Goal: Communication & Community: Answer question/provide support

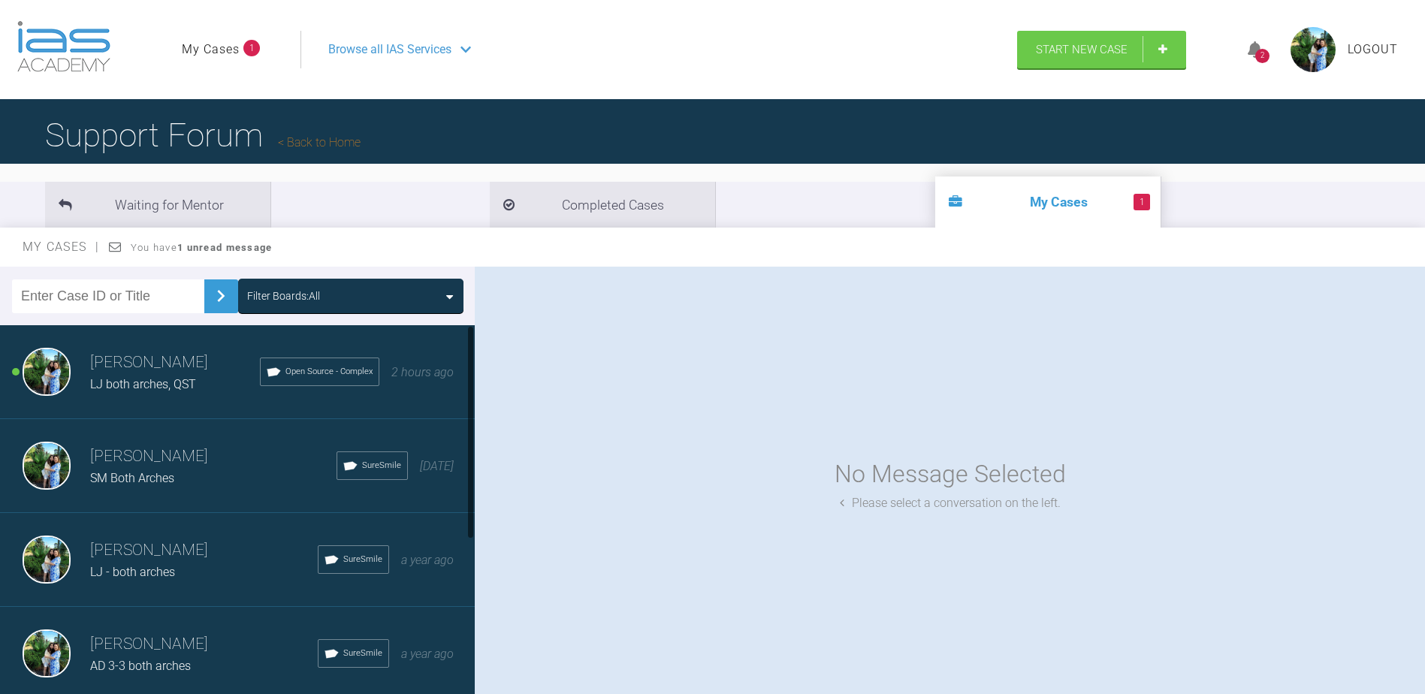
click at [147, 464] on h3 "[PERSON_NAME]" at bounding box center [213, 457] width 246 height 26
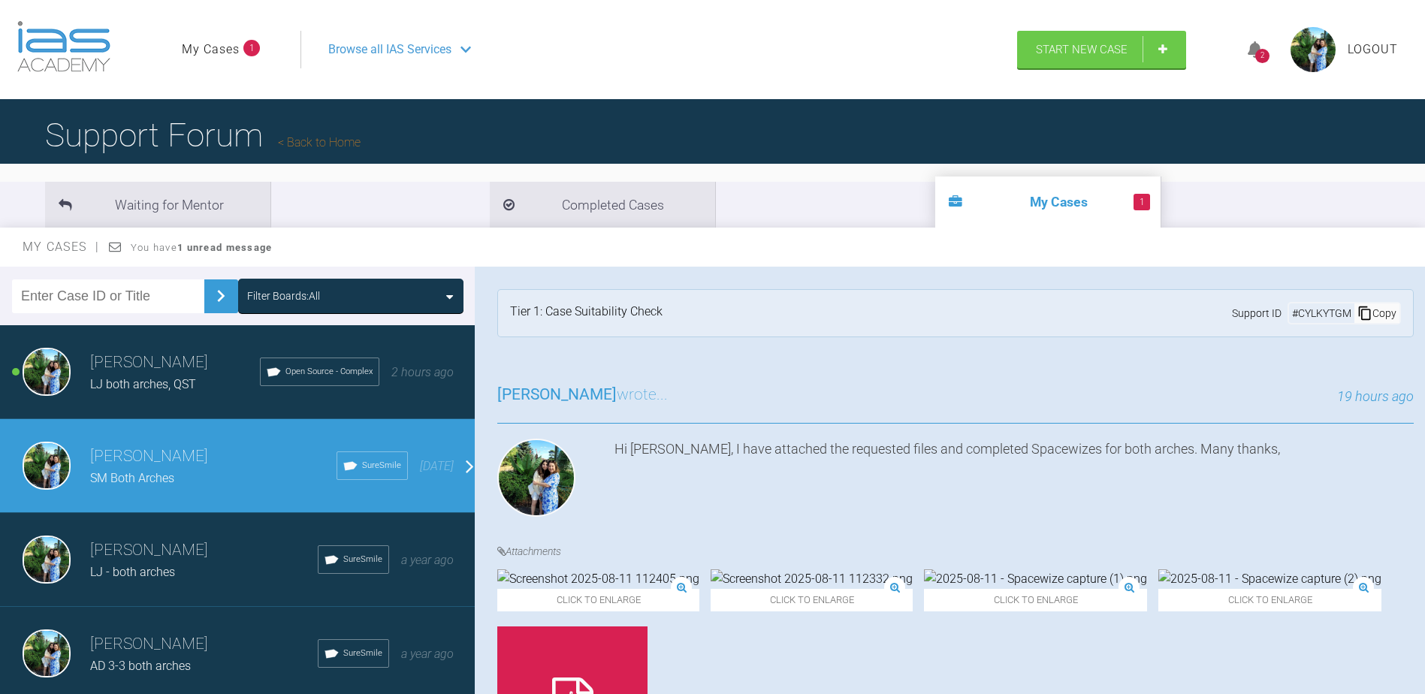
click at [86, 355] on div "[PERSON_NAME] Jaf LJ both arches, QST Open Source - Complex 2 hours ago" at bounding box center [243, 372] width 486 height 94
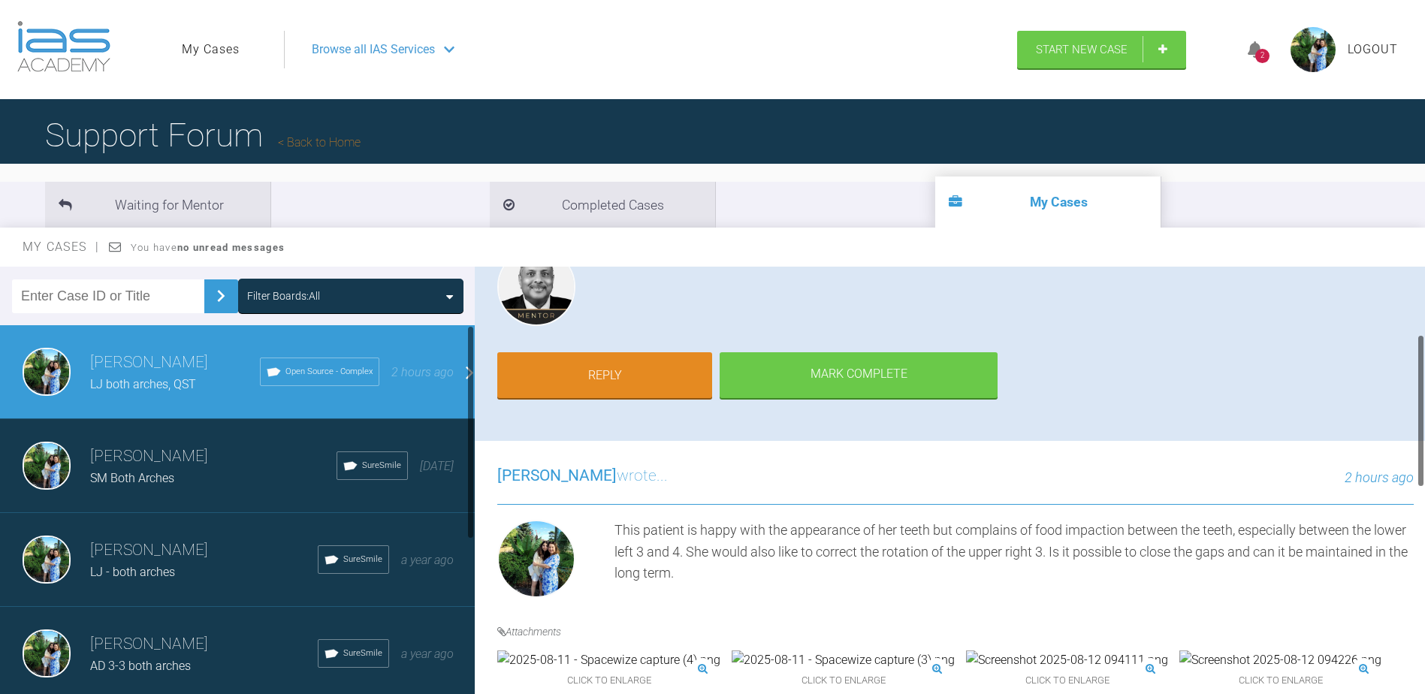
scroll to position [41, 0]
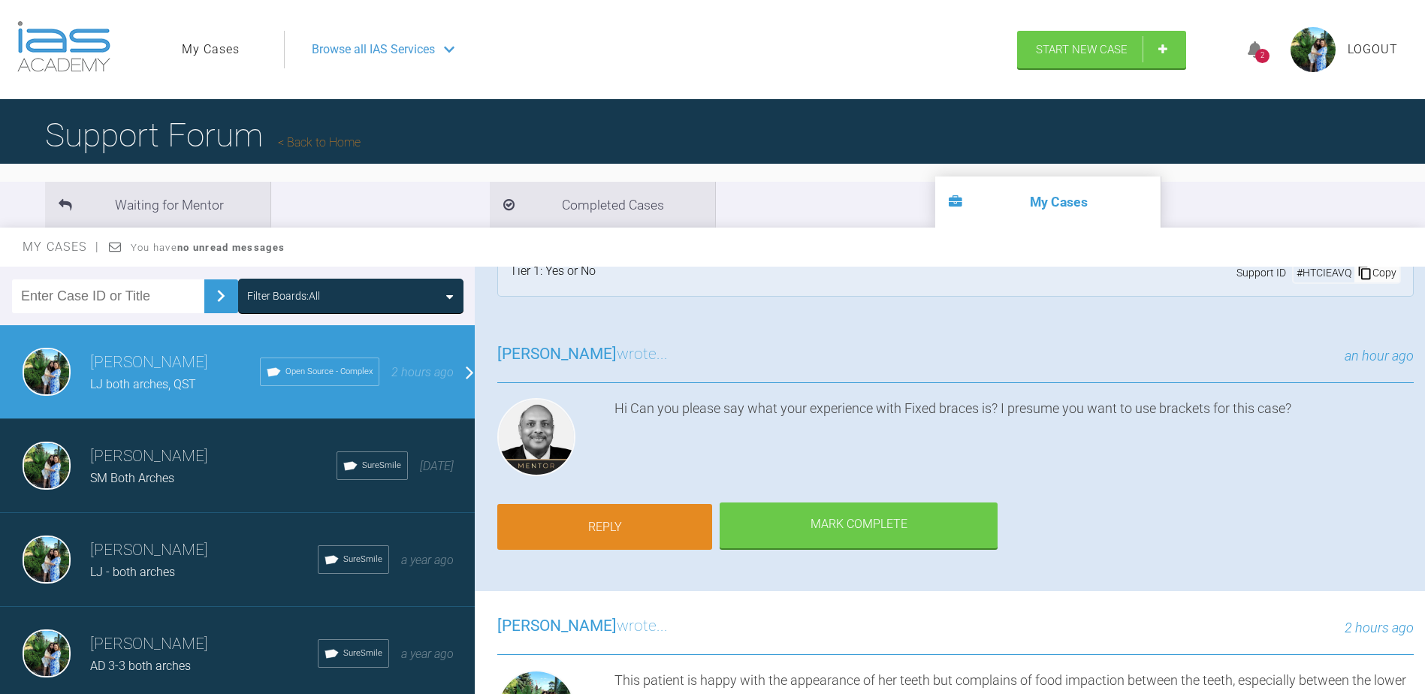
click at [649, 521] on link "Reply" at bounding box center [604, 527] width 215 height 47
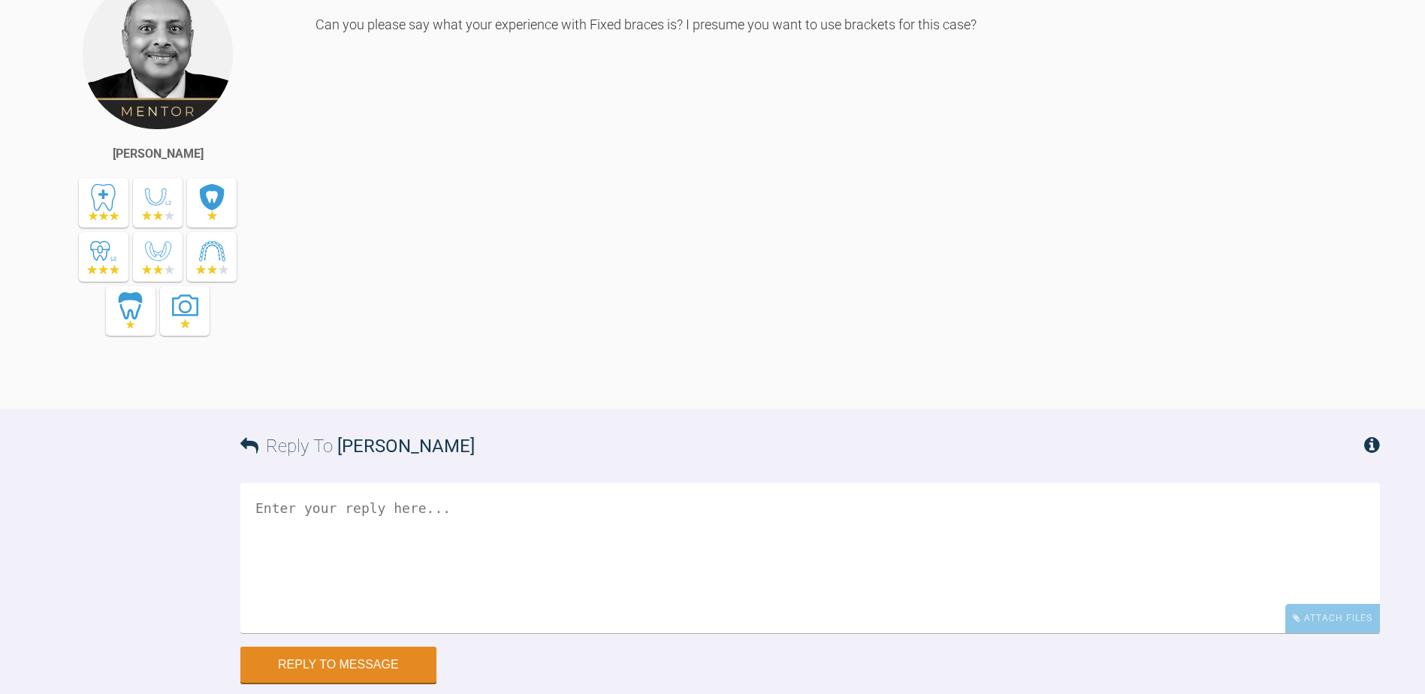
scroll to position [1159, 0]
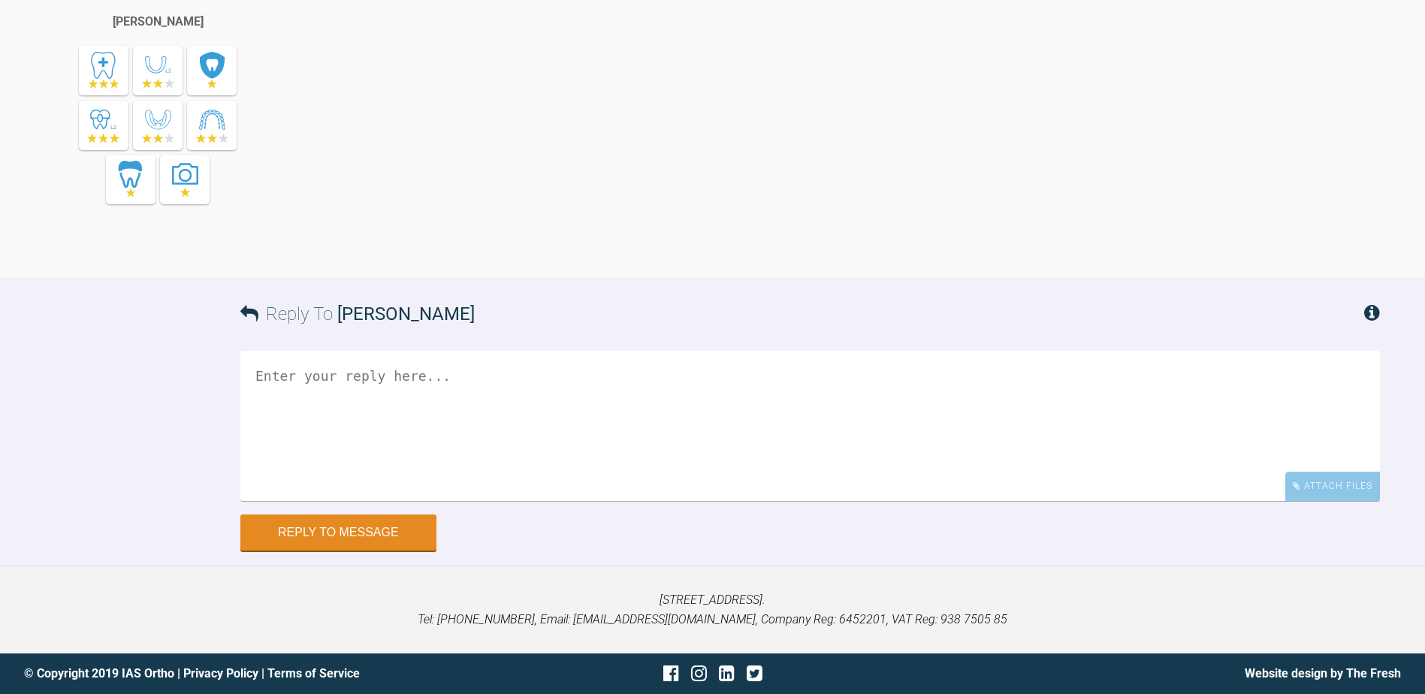
click at [340, 403] on textarea at bounding box center [810, 426] width 1140 height 150
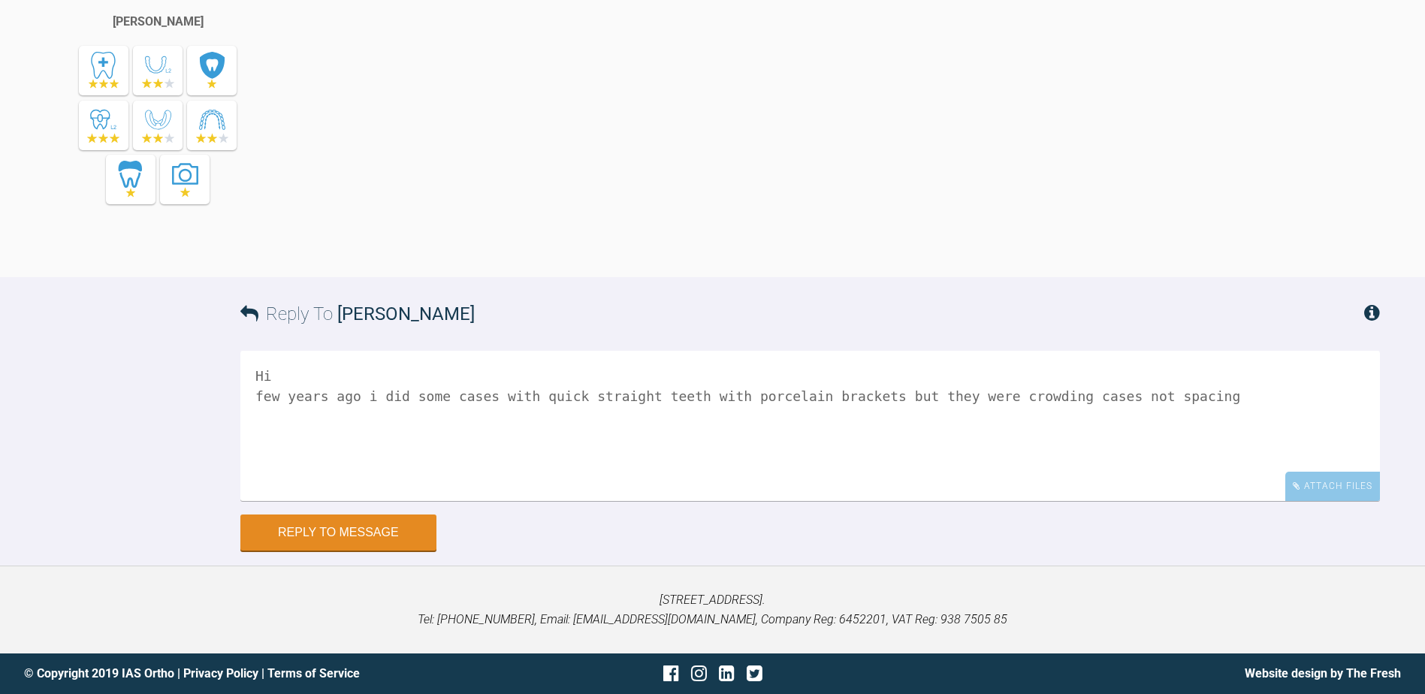
click at [1164, 402] on textarea "Hi few years ago i did some cases with quick straight teeth with porcelain brac…" at bounding box center [810, 426] width 1140 height 150
click at [428, 418] on textarea "Hi few years ago i did some cases with quick straight teeth with porcelain brac…" at bounding box center [810, 426] width 1140 height 150
click at [277, 419] on textarea "Hi few years ago i did some cases with quick straight teeth with porcelain brac…" at bounding box center [810, 426] width 1140 height 150
click at [608, 416] on textarea "Hi few years ago i did some cases with quick straight teeth with porcelain brac…" at bounding box center [810, 426] width 1140 height 150
type textarea "Hi few years ago i did some cases with quick straight teeth with porcelain brac…"
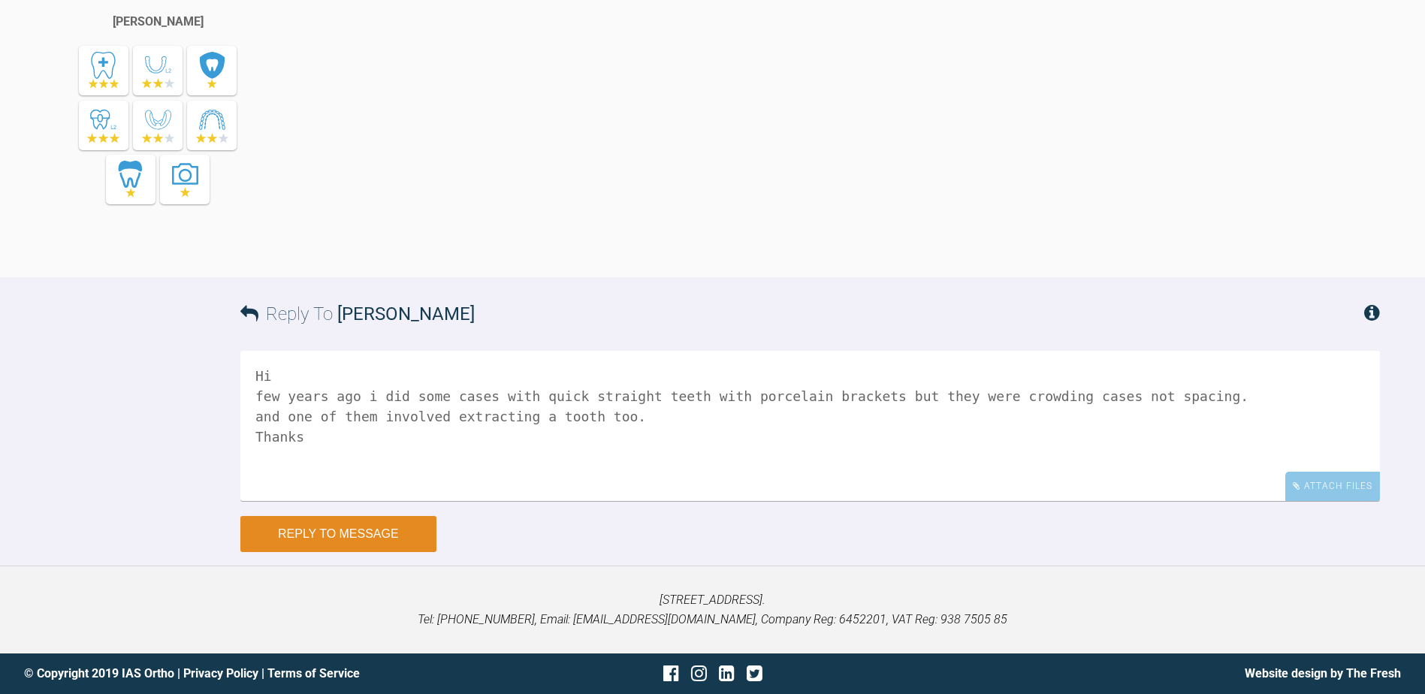
click at [408, 535] on button "Reply to Message" at bounding box center [338, 534] width 196 height 36
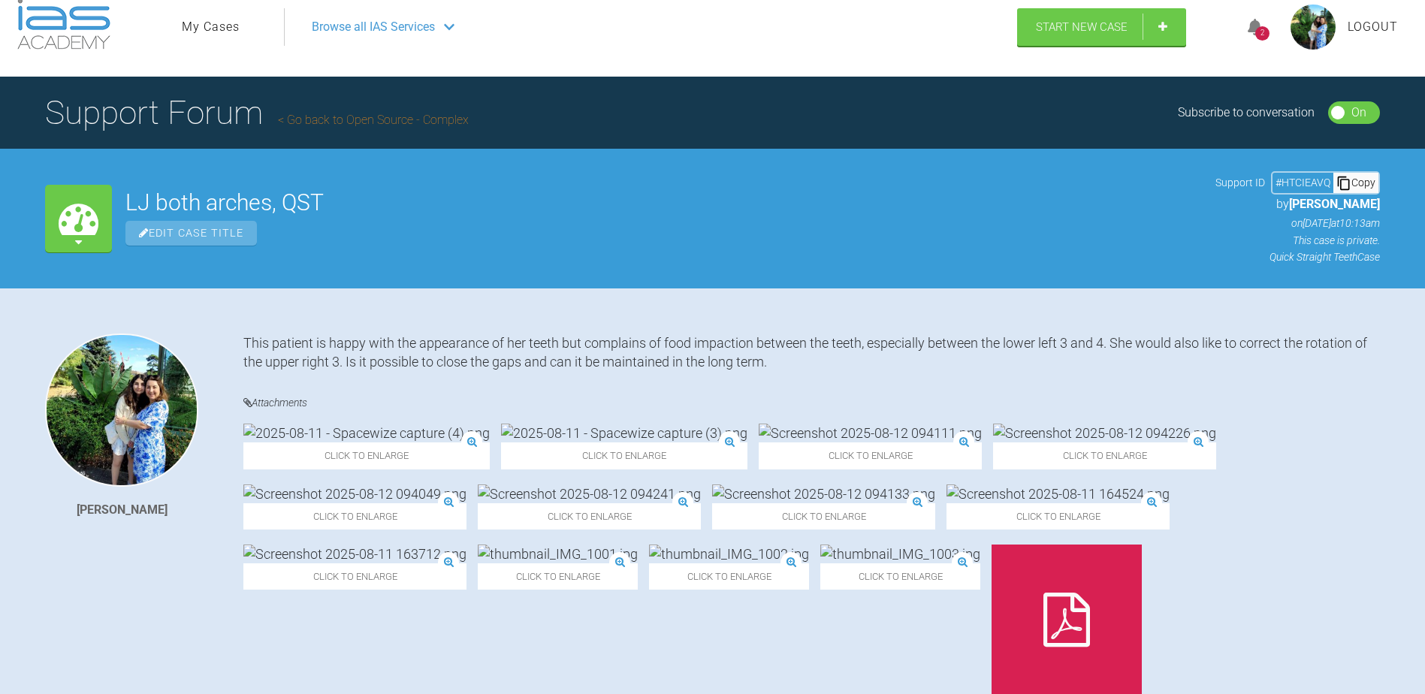
scroll to position [0, 0]
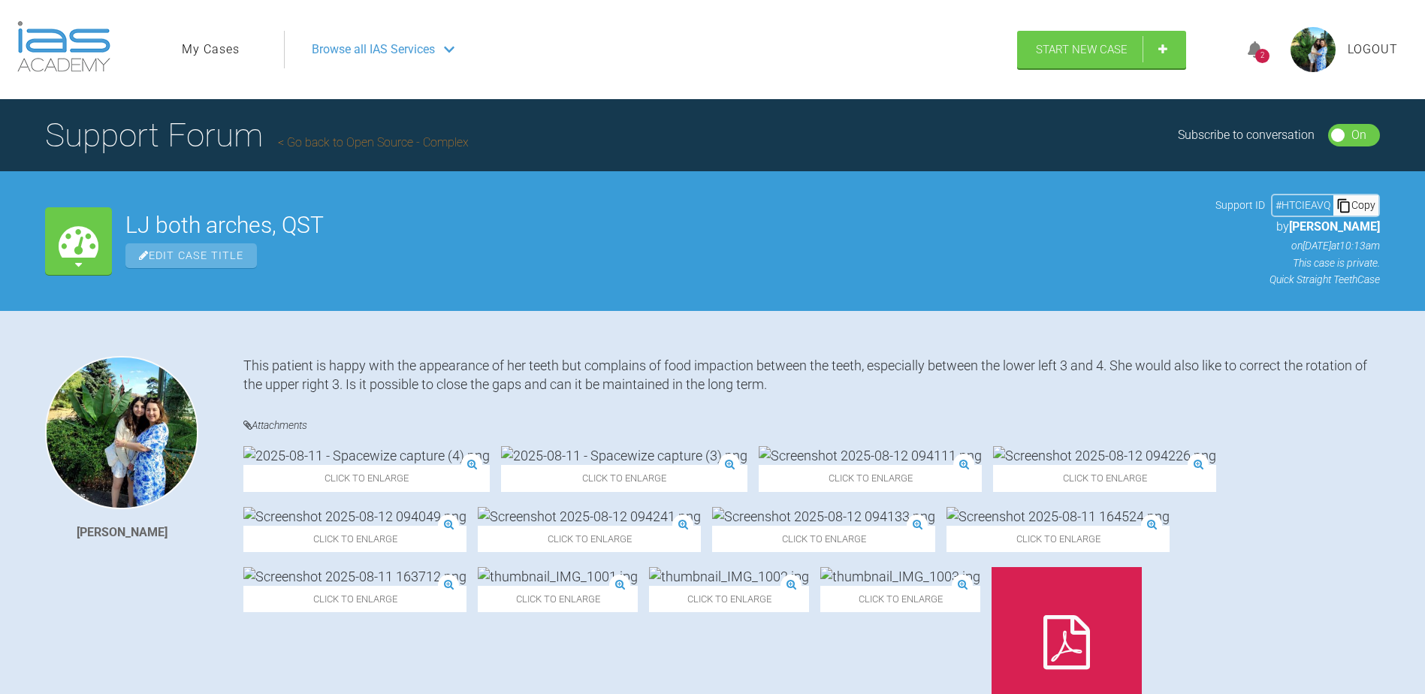
click at [97, 50] on img at bounding box center [63, 46] width 93 height 51
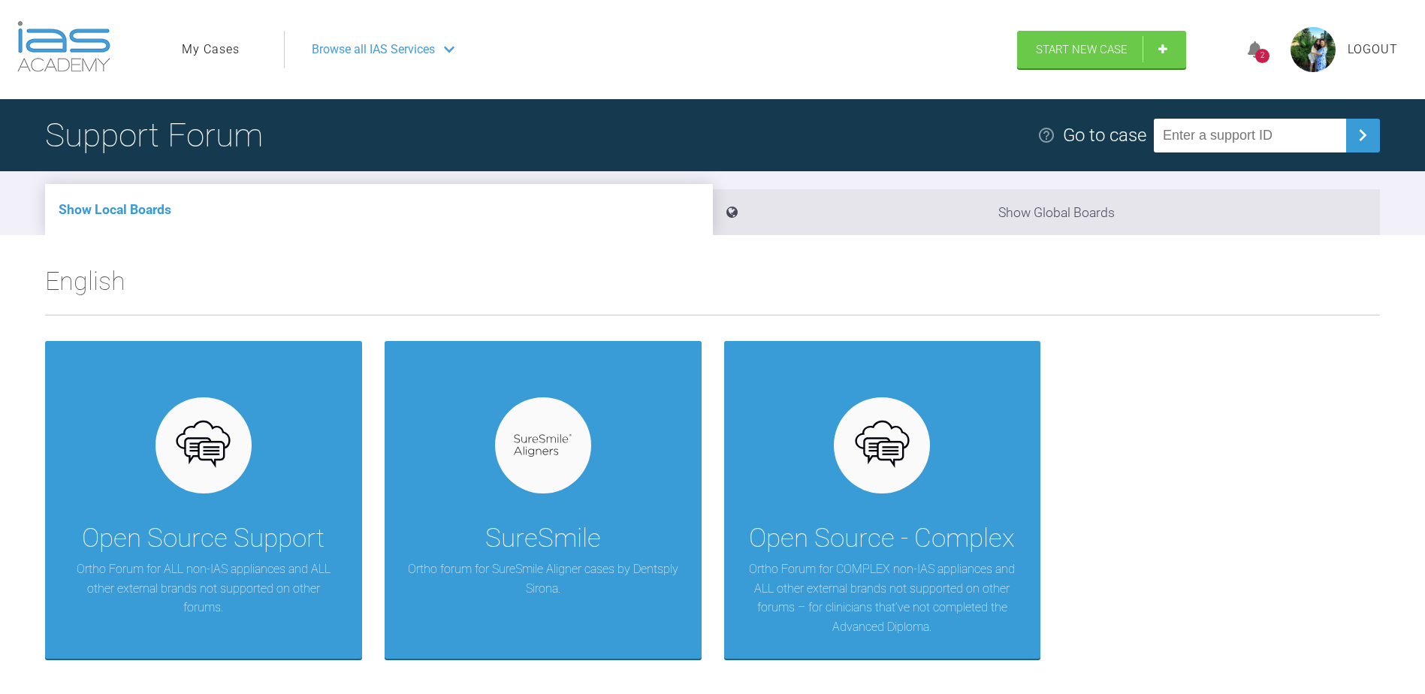
click at [1249, 51] on icon at bounding box center [1255, 49] width 15 height 17
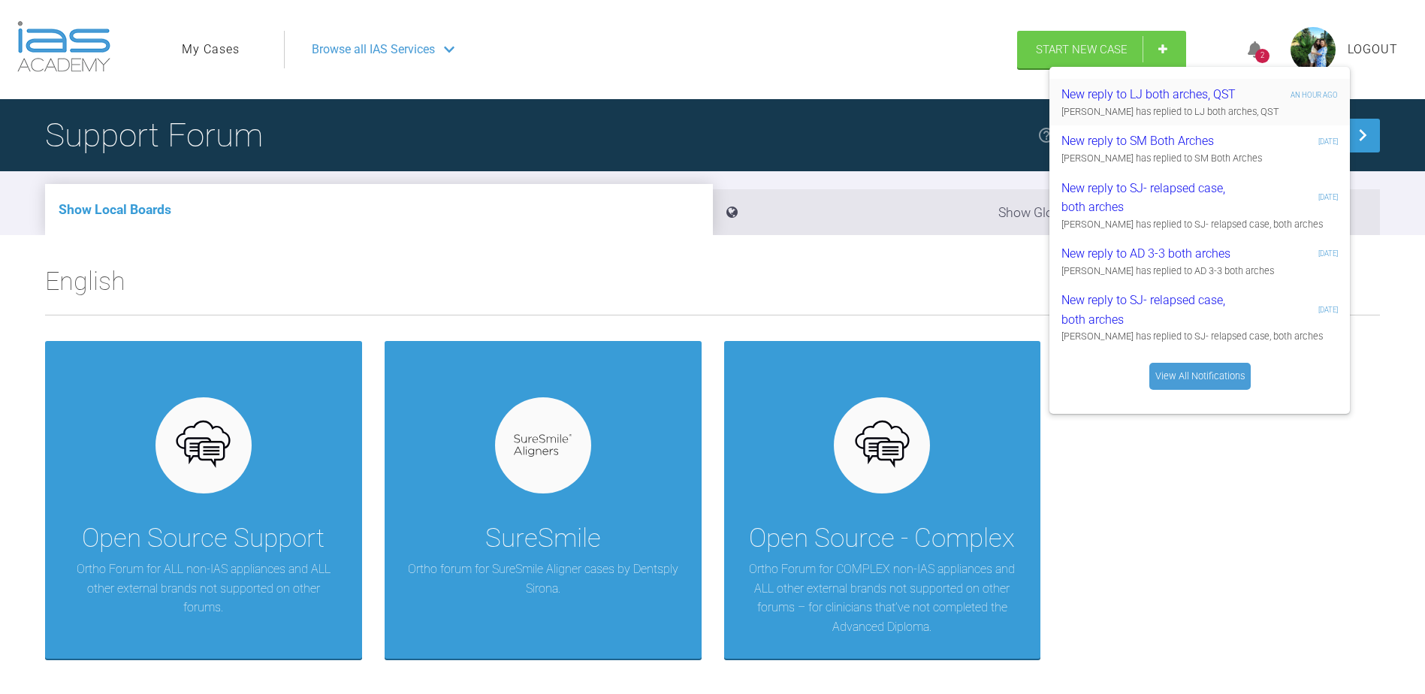
click at [1213, 98] on div "New reply to LJ both arches, QST" at bounding box center [1152, 95] width 180 height 20
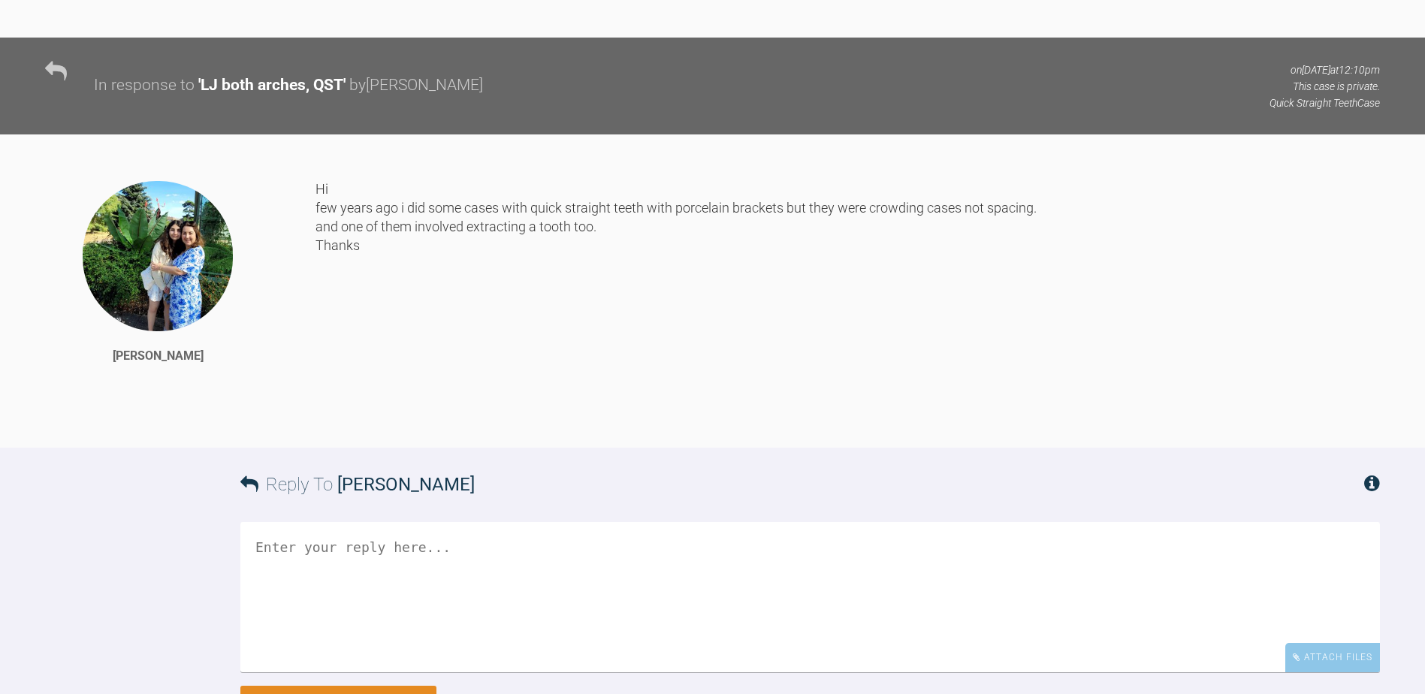
scroll to position [969, 0]
